Goal: Obtain resource: Obtain resource

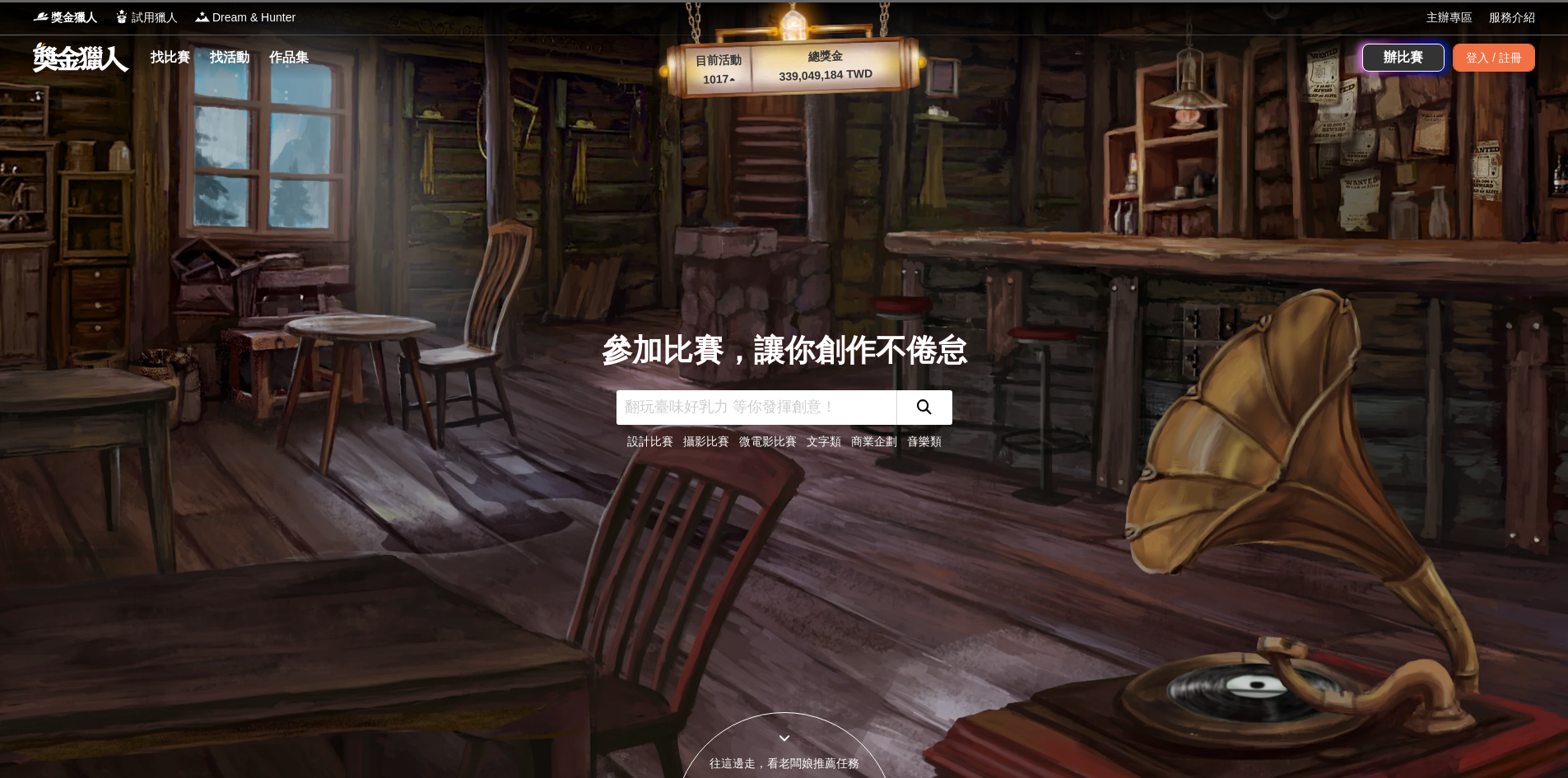
click at [813, 438] on link "文字類" at bounding box center [824, 441] width 35 height 13
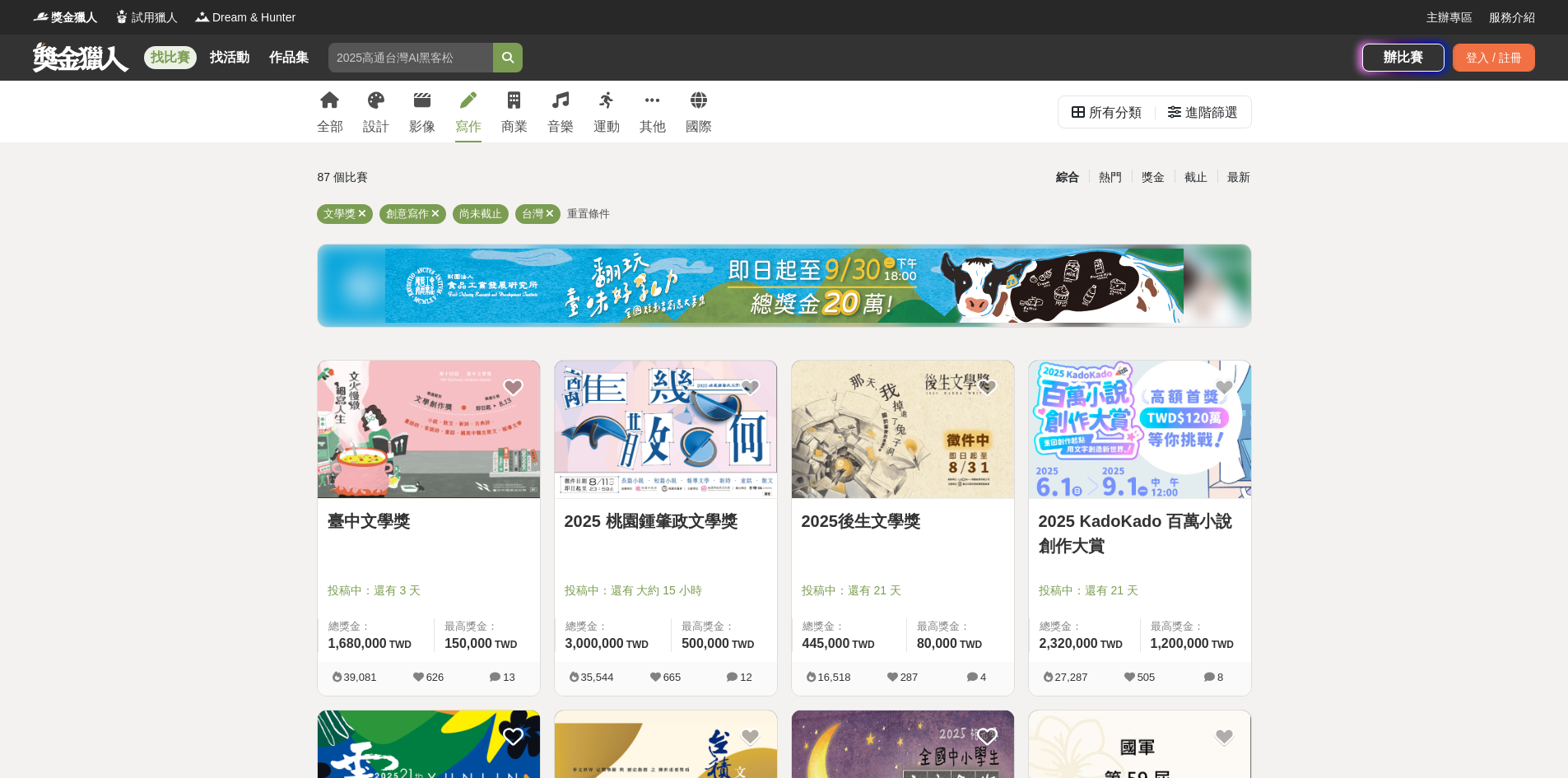
click at [655, 436] on img at bounding box center [665, 429] width 222 height 138
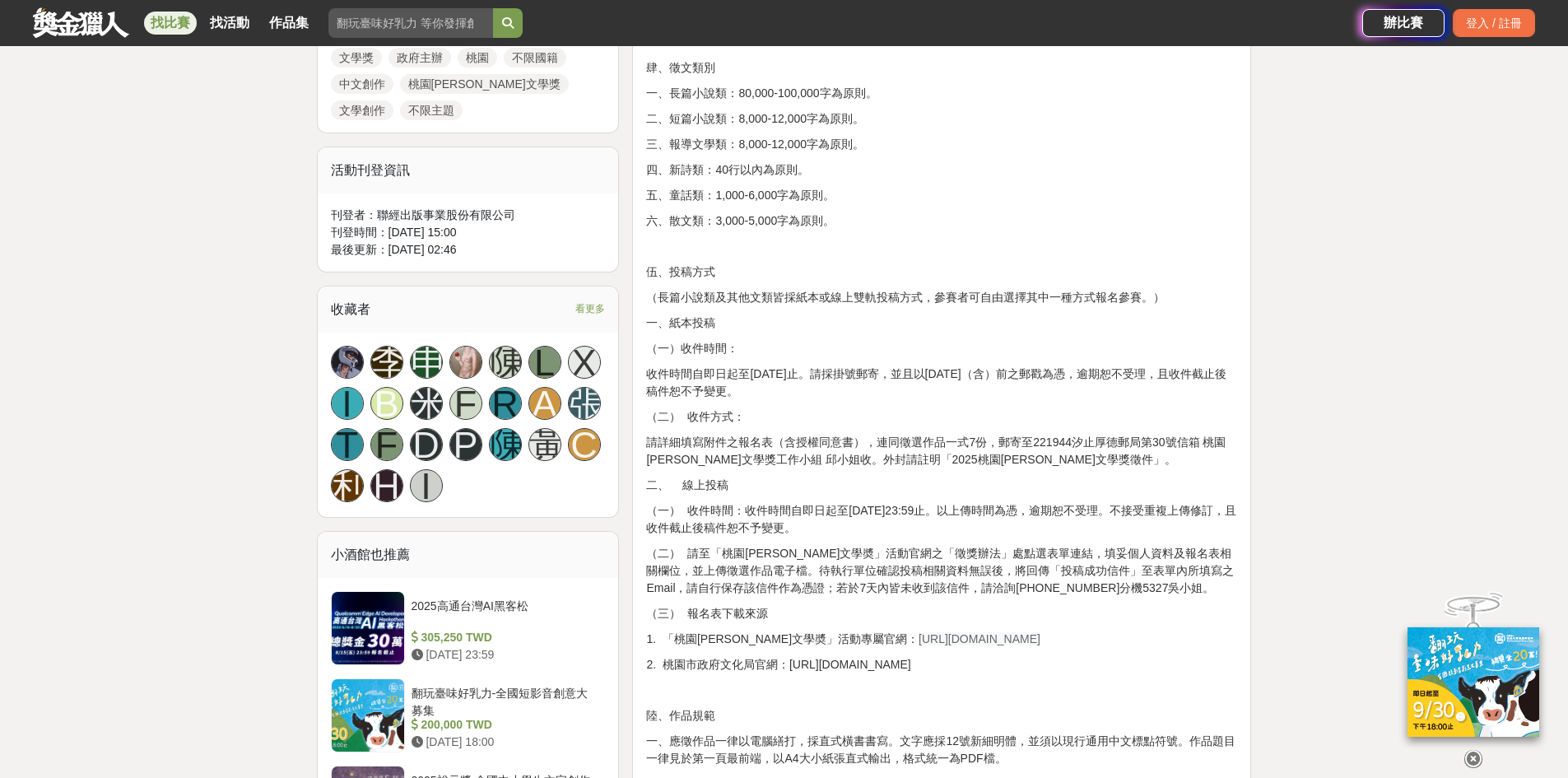
scroll to position [834, 0]
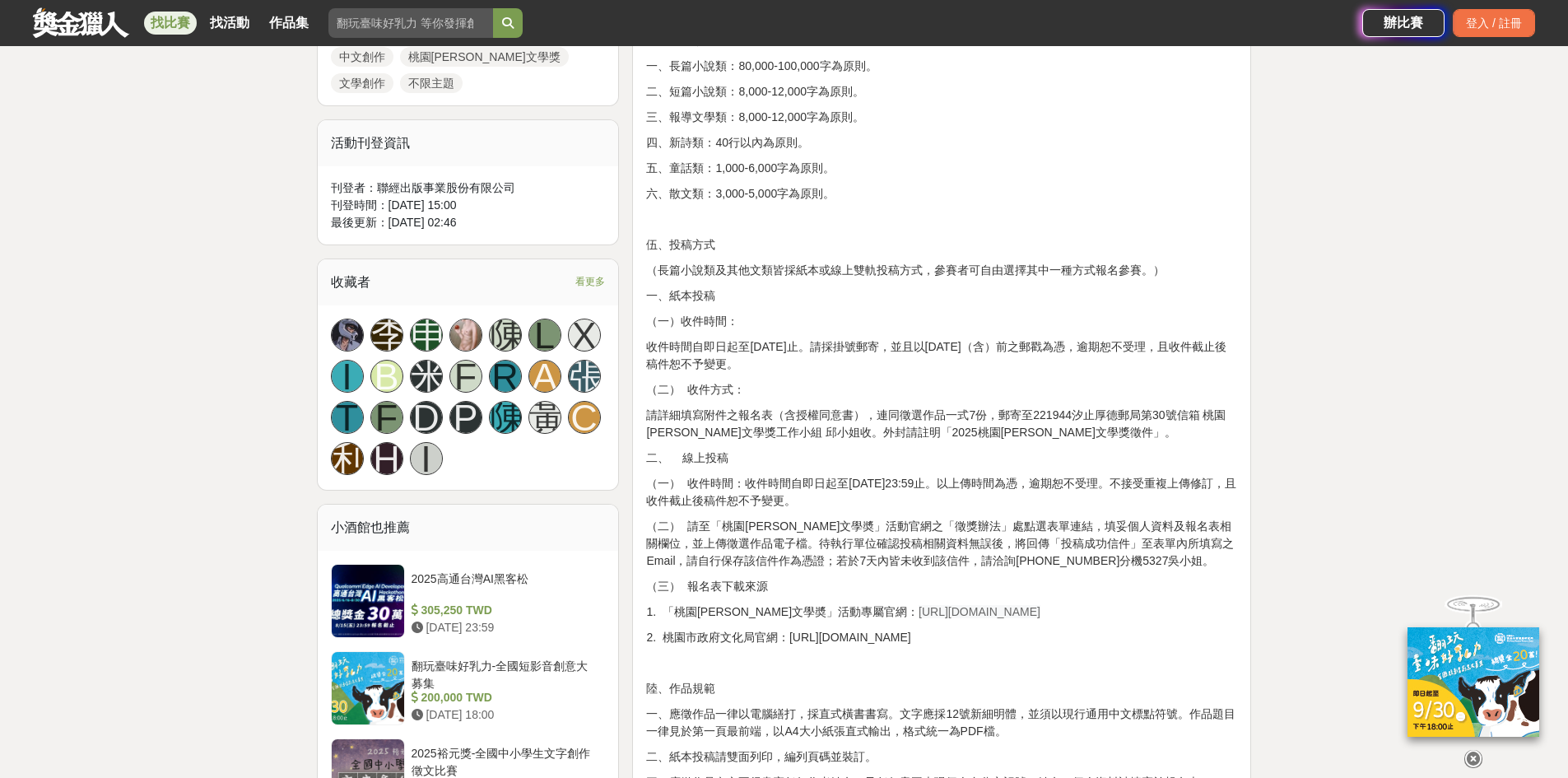
drag, startPoint x: 855, startPoint y: 612, endPoint x: 1035, endPoint y: 610, distance: 180.0
click at [1035, 610] on p "1. 「桃園[PERSON_NAME]文學奬」活動專屬官網： [URL][DOMAIN_NAME]" at bounding box center [941, 612] width 591 height 17
copy span "[URL][DOMAIN_NAME]"
